Goal: Transaction & Acquisition: Book appointment/travel/reservation

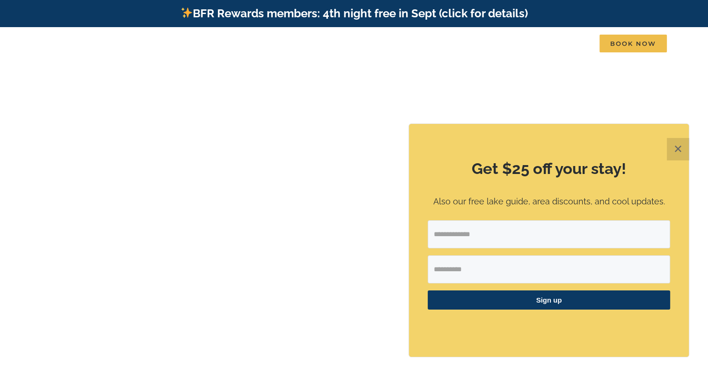
click at [679, 155] on button "✕" at bounding box center [678, 149] width 22 height 22
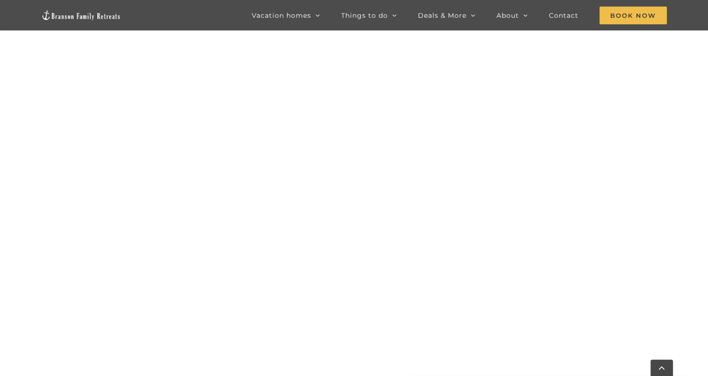
scroll to position [517, 0]
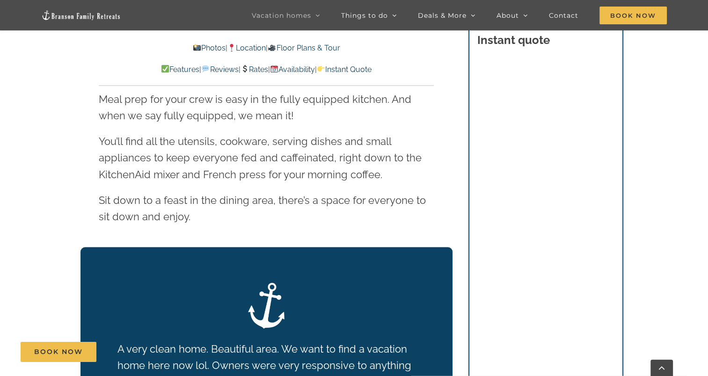
scroll to position [1497, 0]
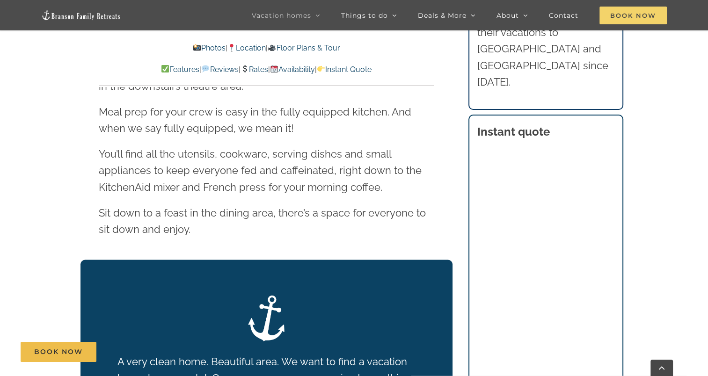
click at [641, 17] on span "Book Now" at bounding box center [632, 16] width 67 height 18
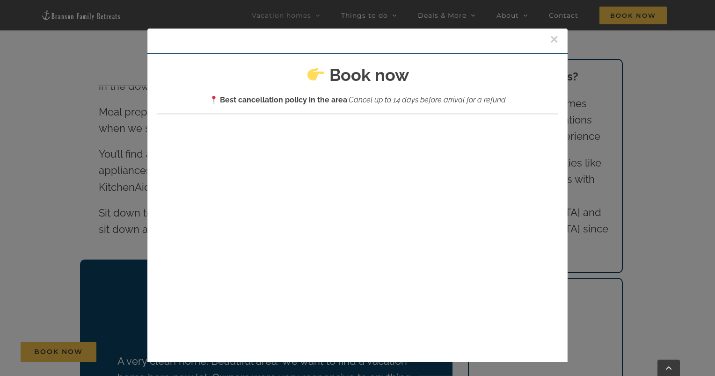
click at [550, 39] on button "×" at bounding box center [554, 39] width 8 height 14
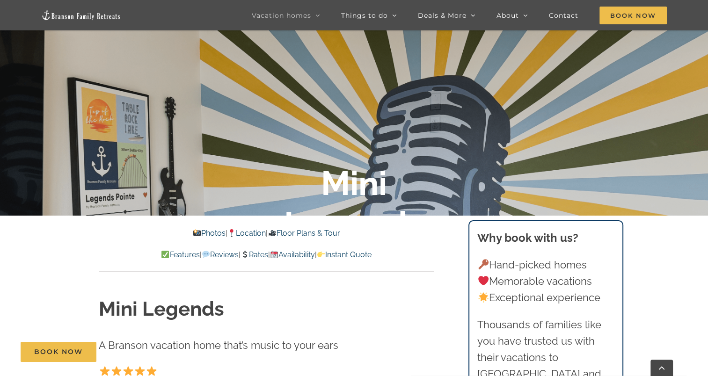
scroll to position [0, 0]
